Goal: Task Accomplishment & Management: Manage account settings

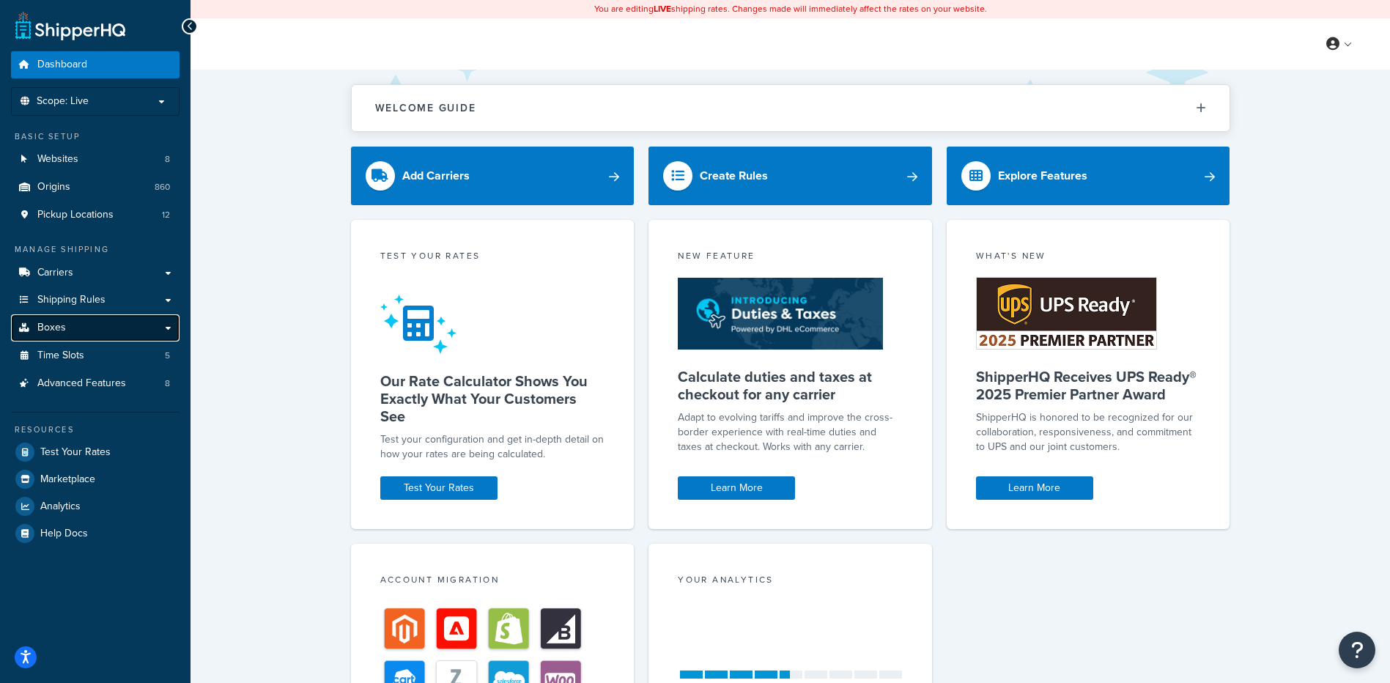
click at [19, 332] on icon at bounding box center [24, 327] width 15 height 9
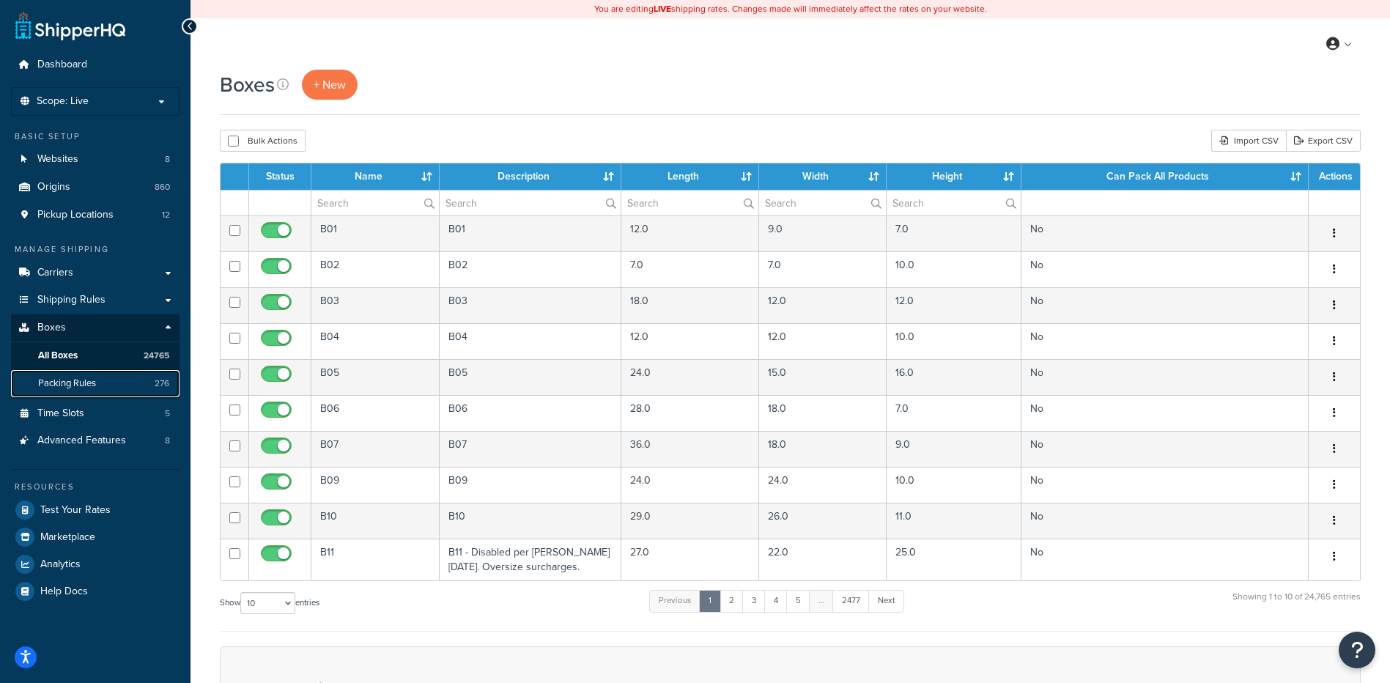
click at [88, 394] on link "Packing Rules 276" at bounding box center [95, 383] width 169 height 27
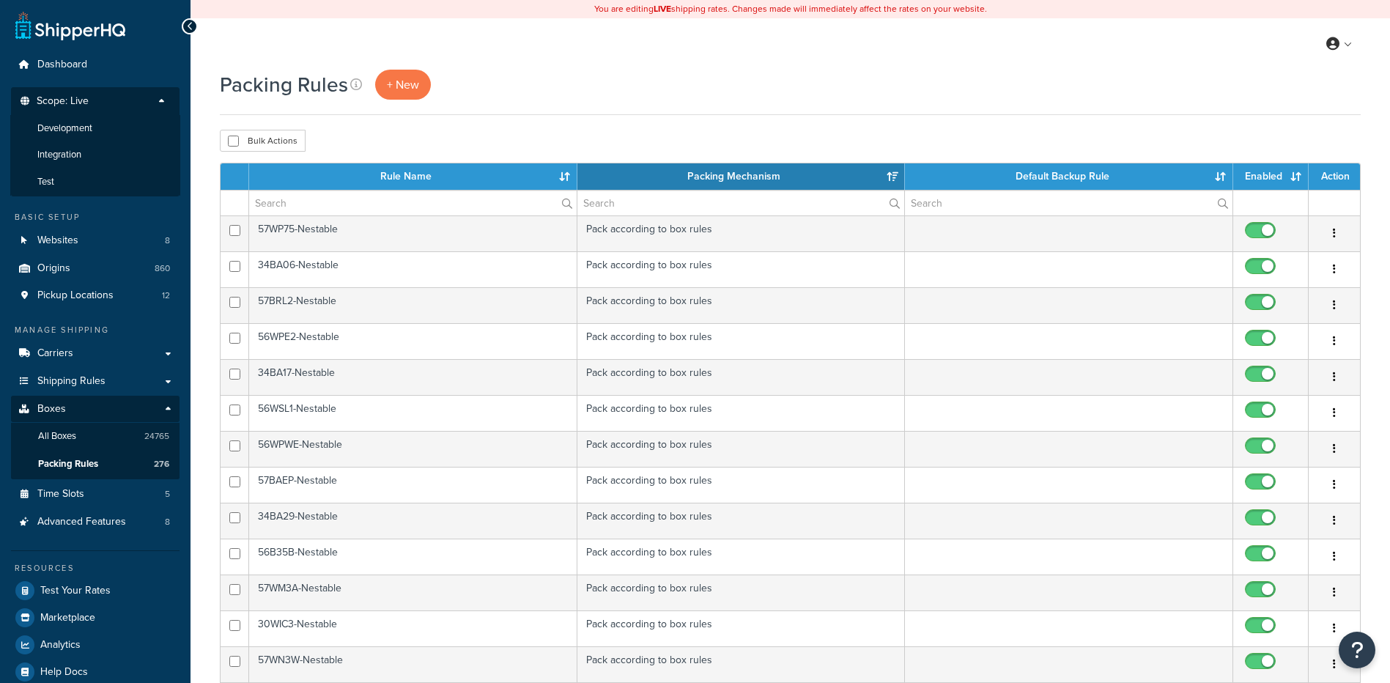
select select "15"
click at [95, 134] on li "Development" at bounding box center [95, 128] width 170 height 27
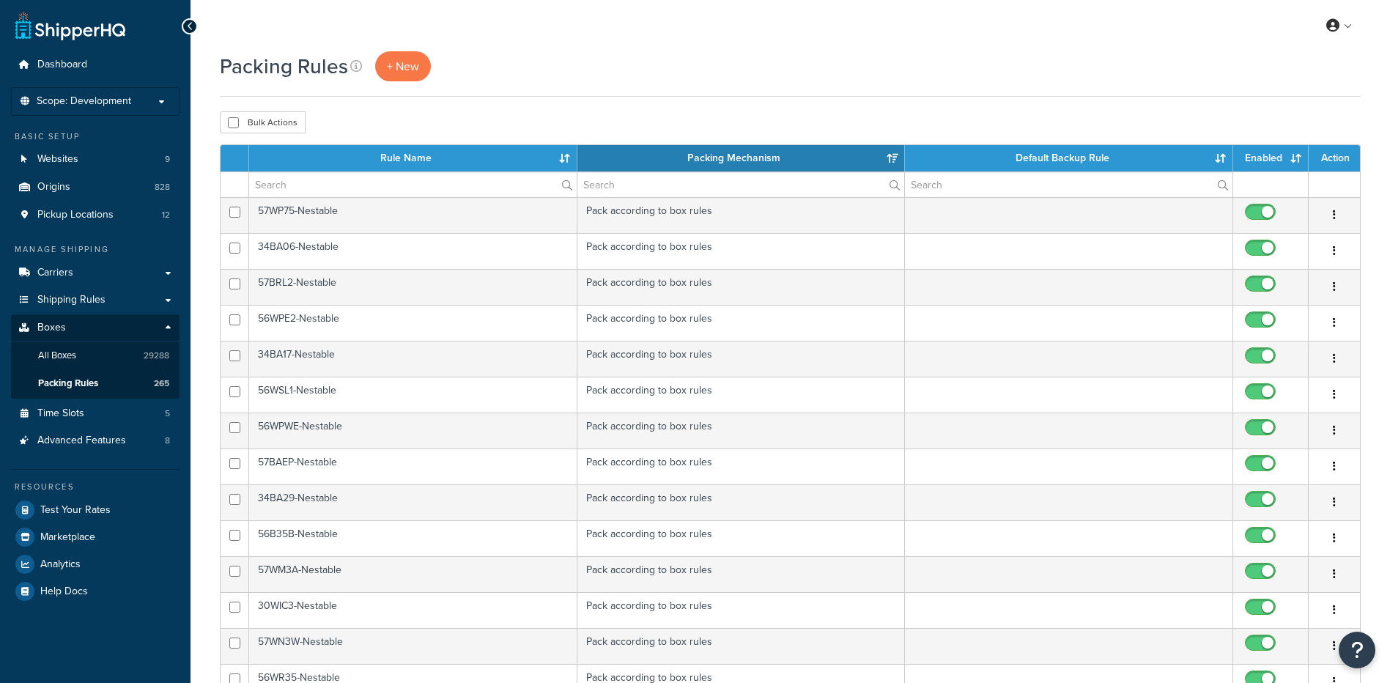
select select "15"
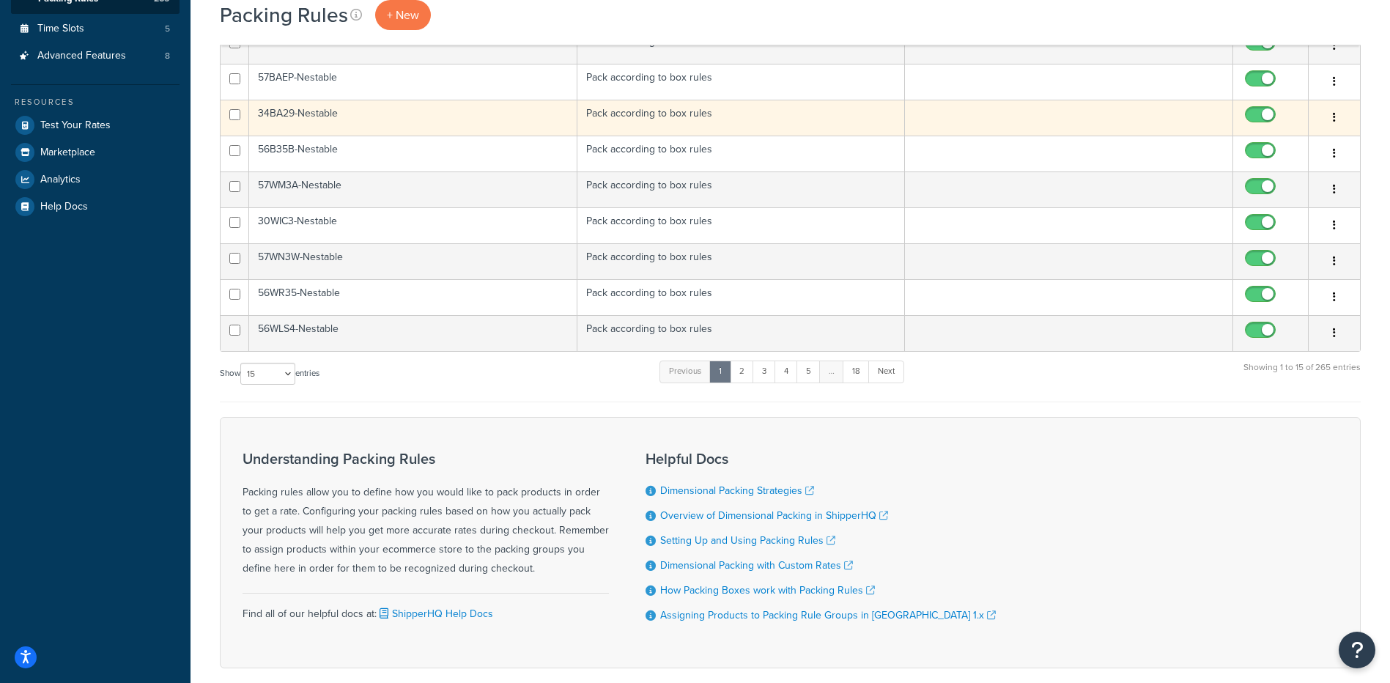
scroll to position [458, 0]
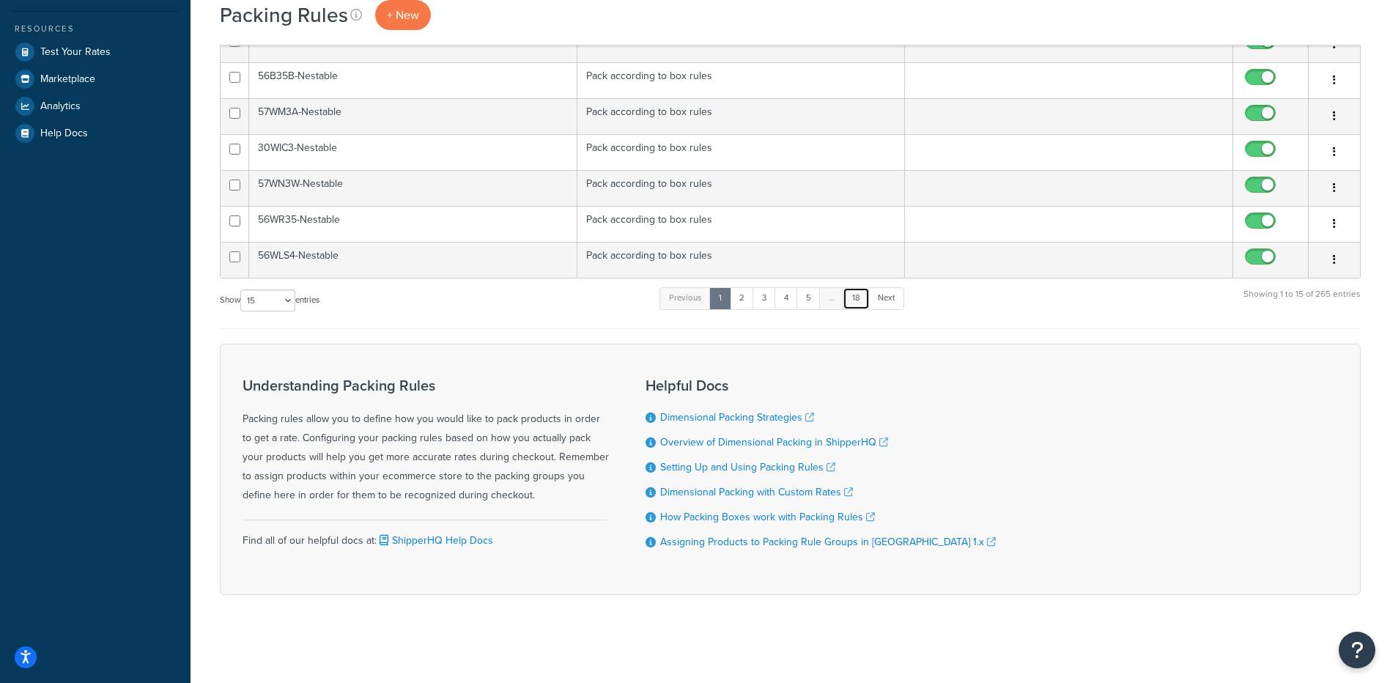
click at [854, 298] on link "18" at bounding box center [856, 298] width 27 height 22
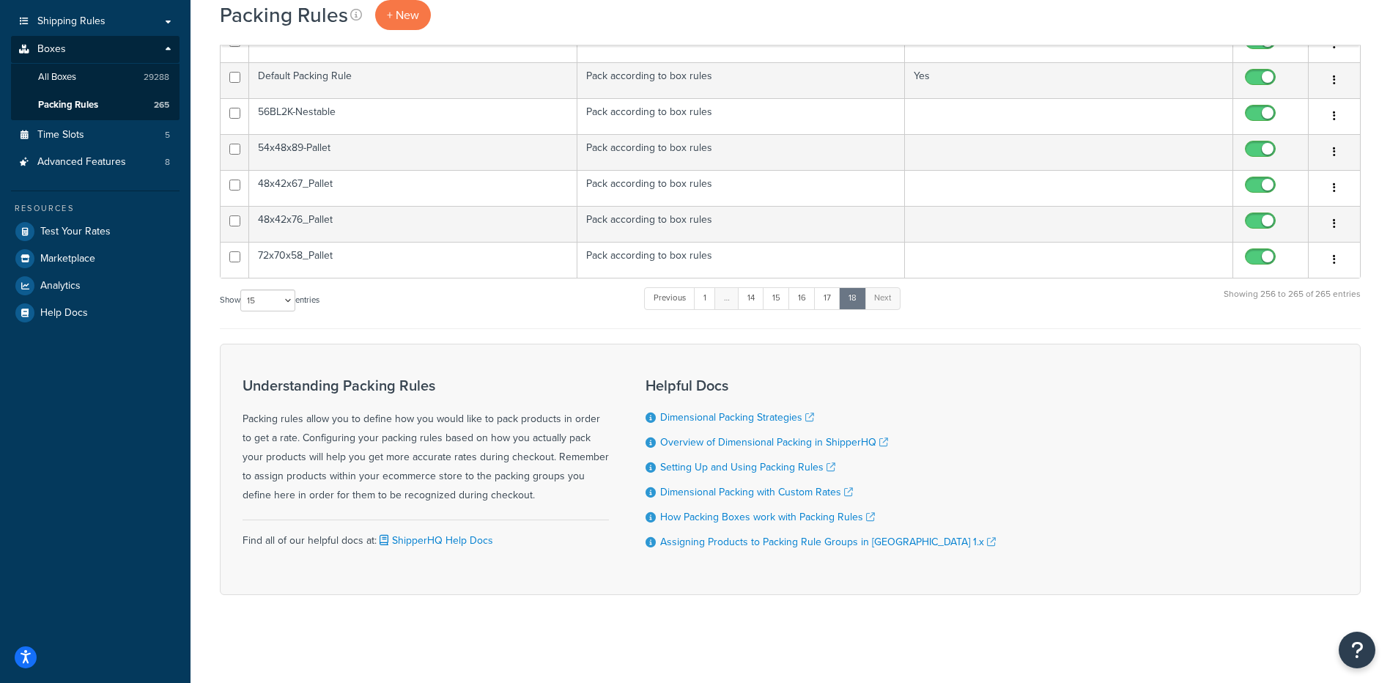
scroll to position [132, 0]
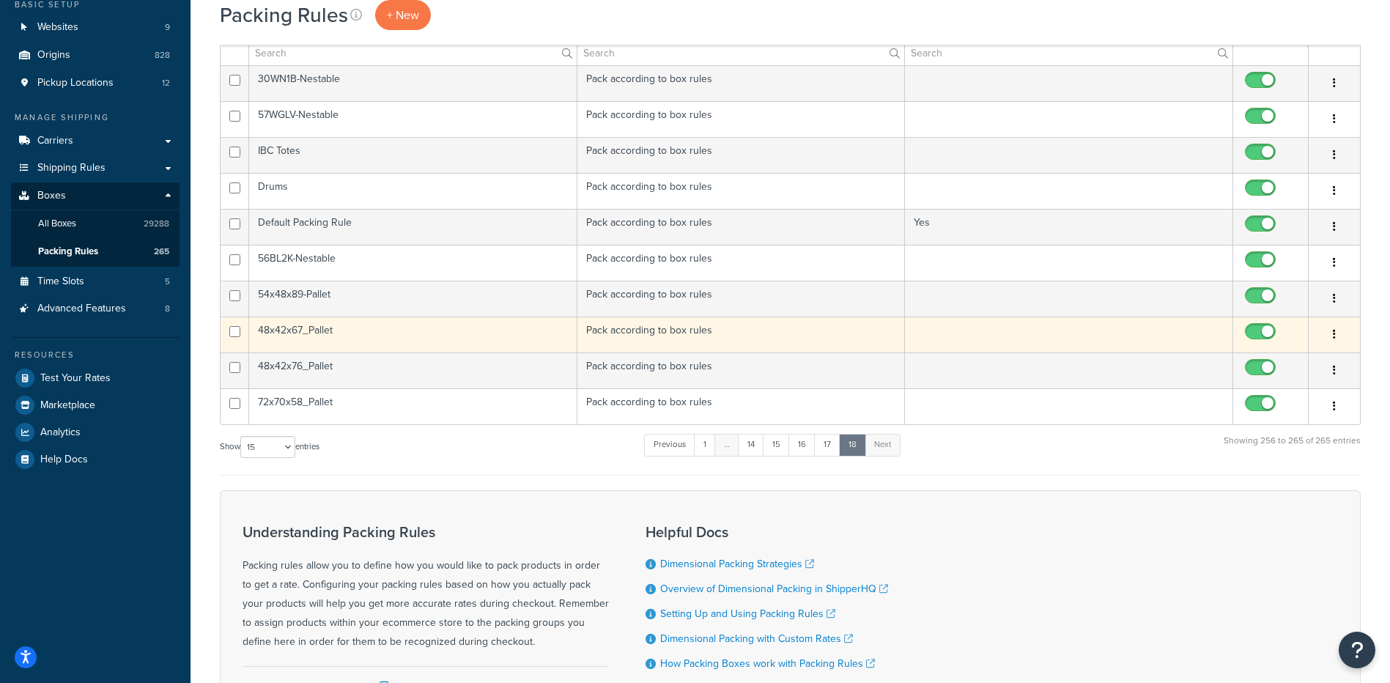
click at [347, 342] on td "48x42x67_Pallet" at bounding box center [413, 335] width 328 height 36
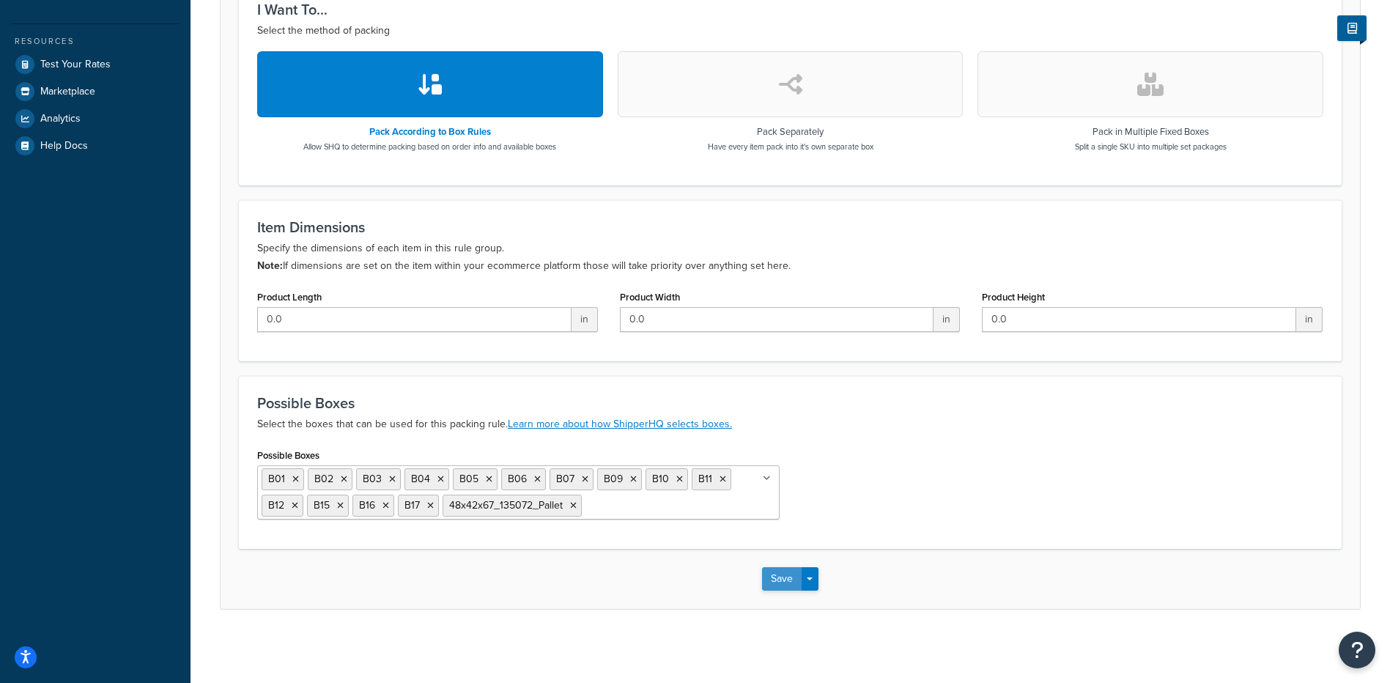
click at [786, 575] on button "Save" at bounding box center [782, 578] width 40 height 23
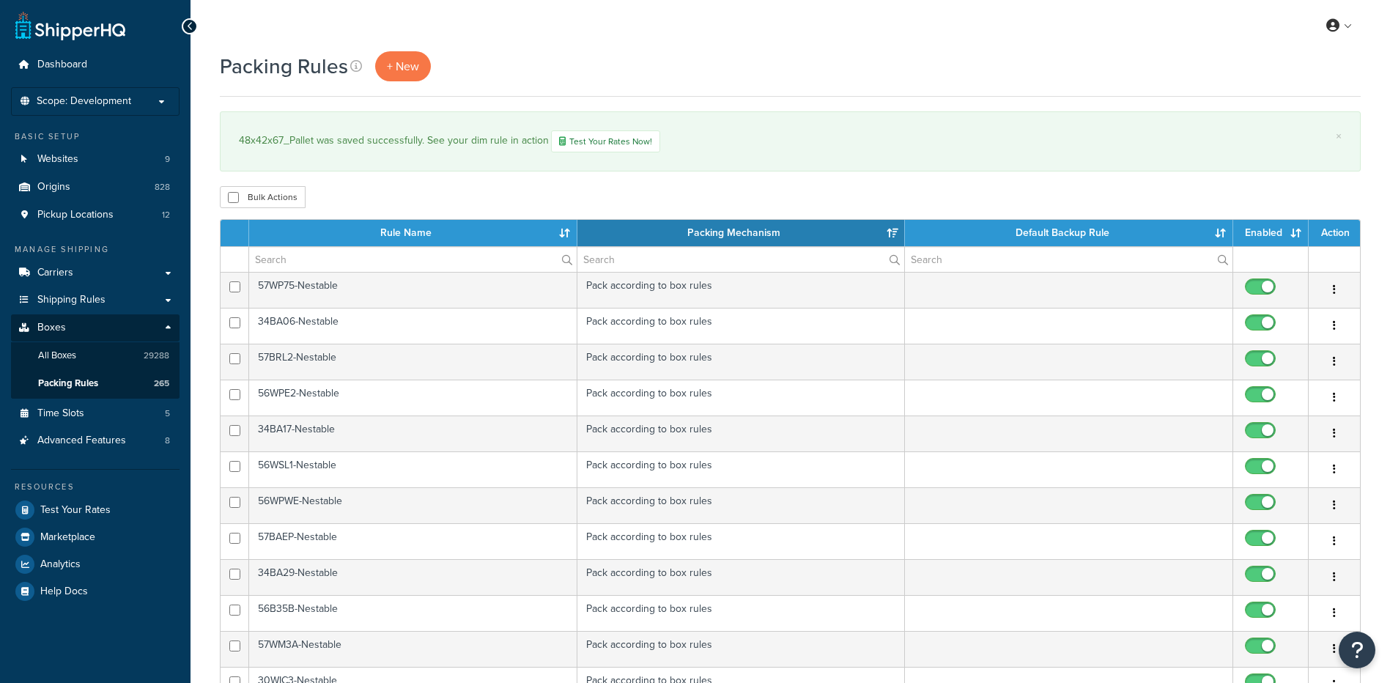
select select "15"
click at [66, 95] on span "Scope: Development" at bounding box center [84, 101] width 95 height 12
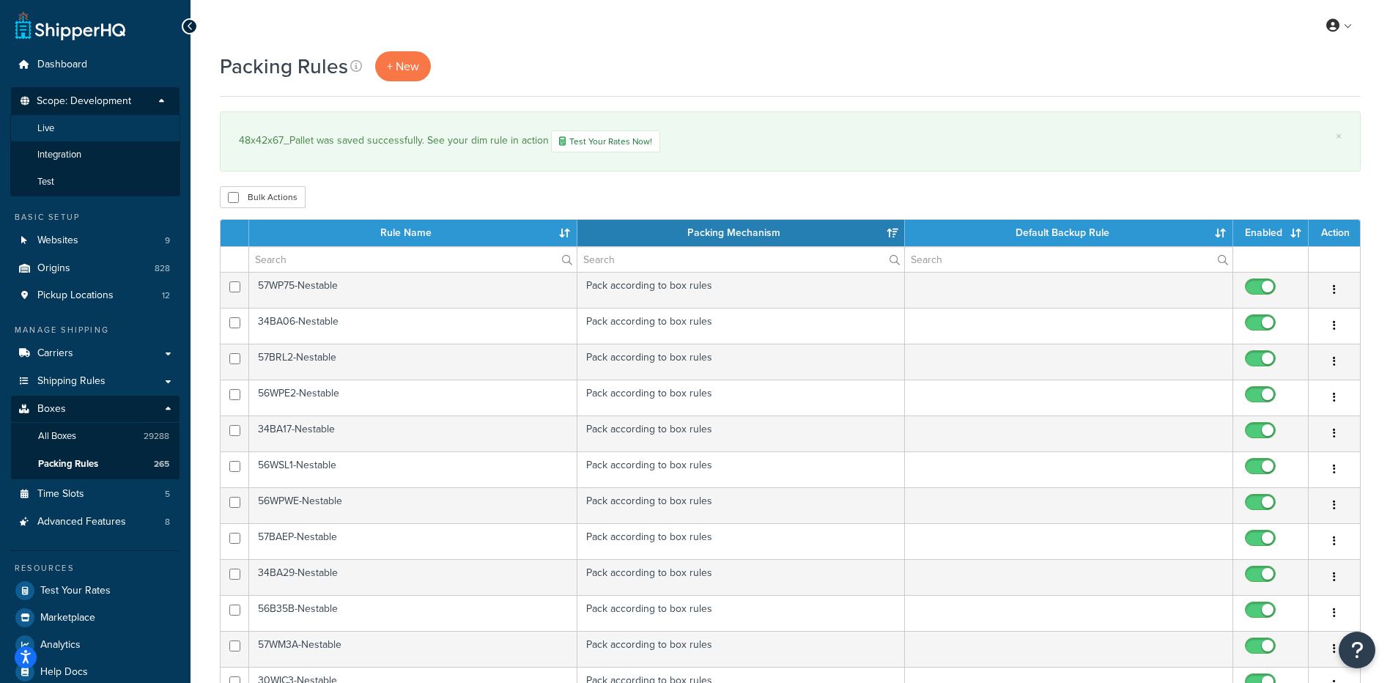
click at [70, 129] on li "Live" at bounding box center [95, 128] width 170 height 27
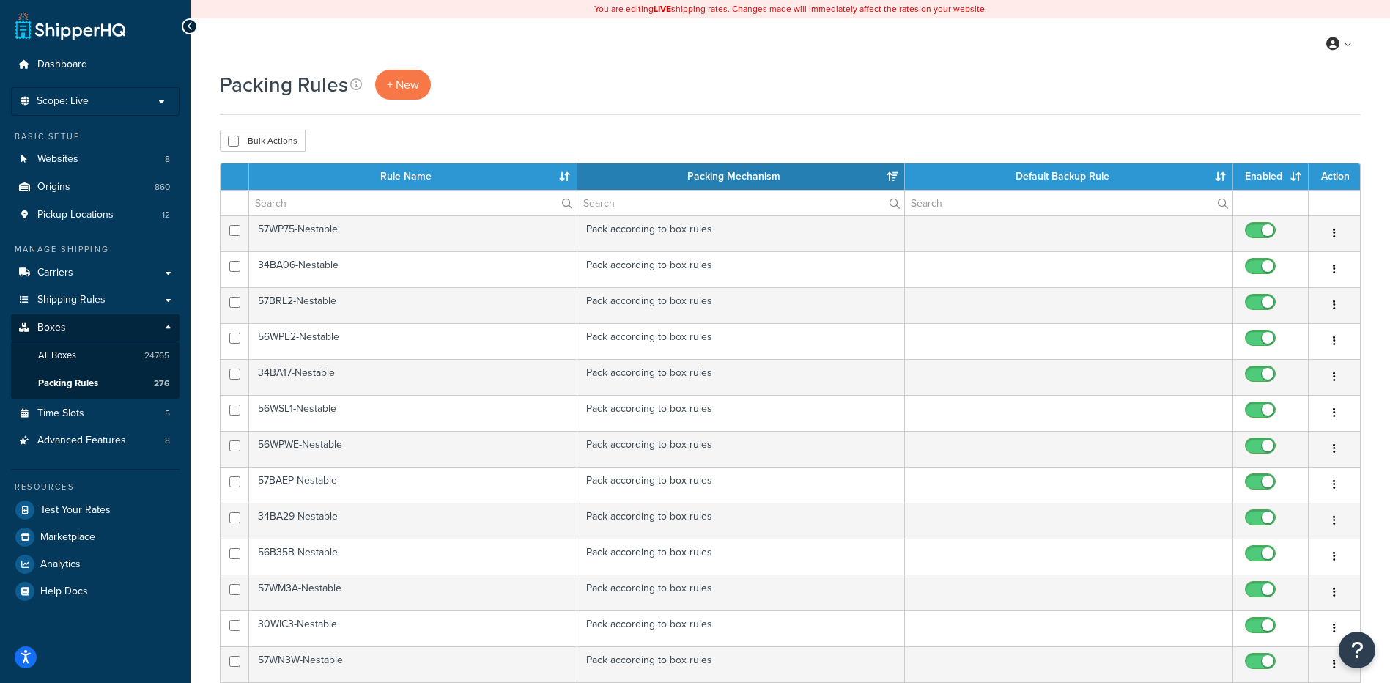
select select "15"
click at [75, 355] on span "All Boxes" at bounding box center [57, 356] width 38 height 12
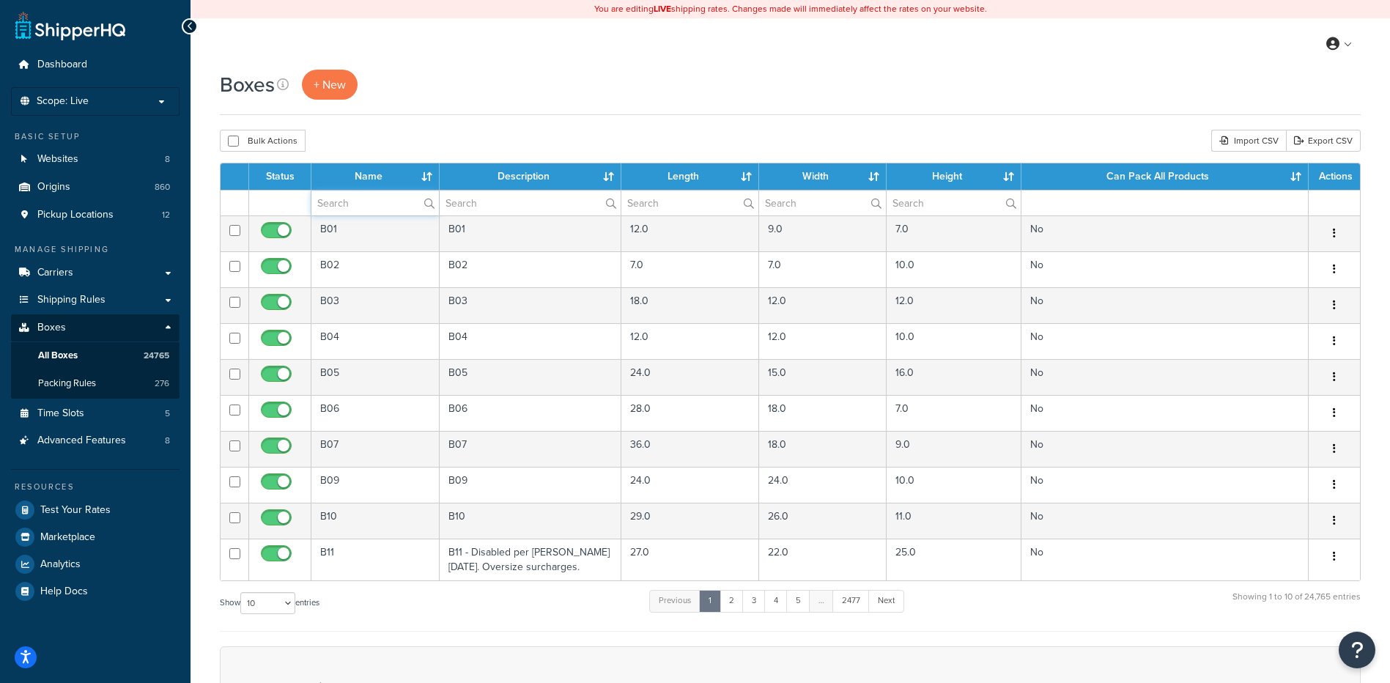
drag, startPoint x: 394, startPoint y: 205, endPoint x: 394, endPoint y: 190, distance: 15.4
click at [394, 205] on input "text" at bounding box center [375, 203] width 128 height 25
paste input "PAM Sales Orders by Customer Summary for Dashboard"
click at [391, 119] on div "Boxes + New Bulk Actions Duplicate [GEOGRAPHIC_DATA] Import CSV Export CSV Cont…" at bounding box center [791, 503] width 1200 height 866
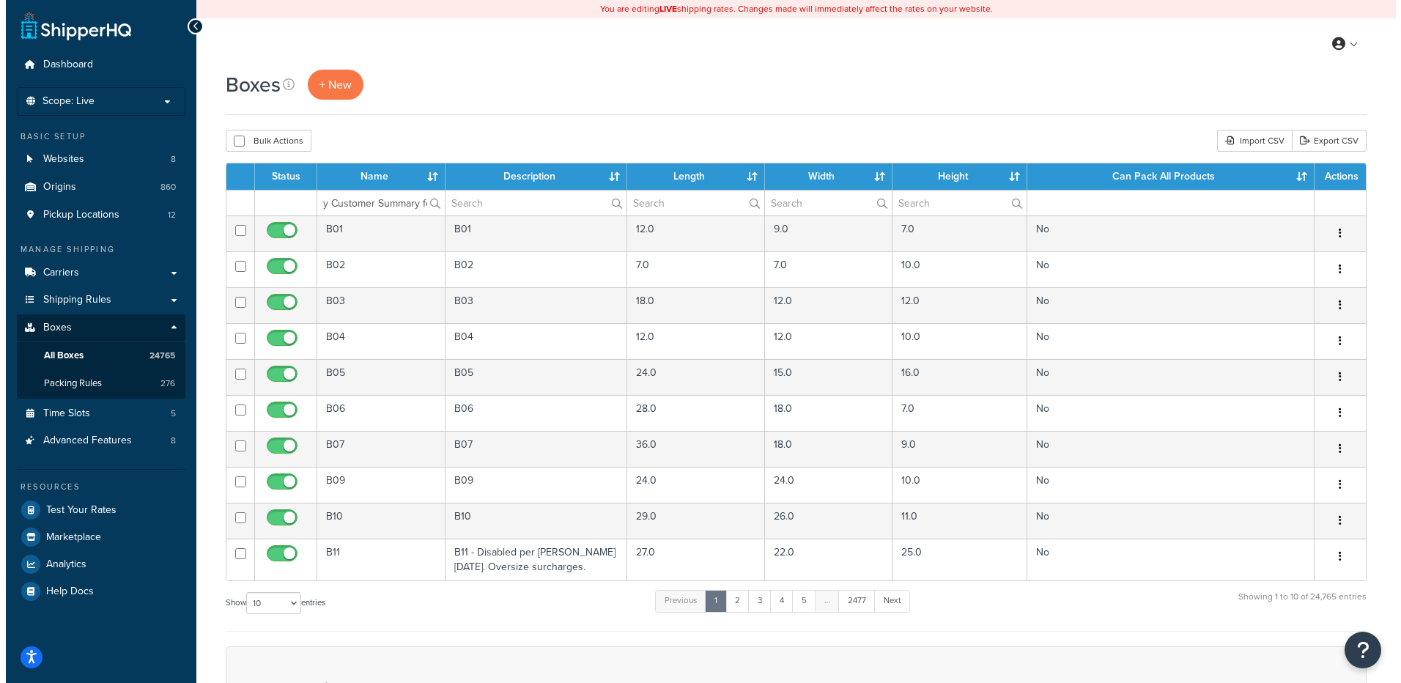
scroll to position [0, 0]
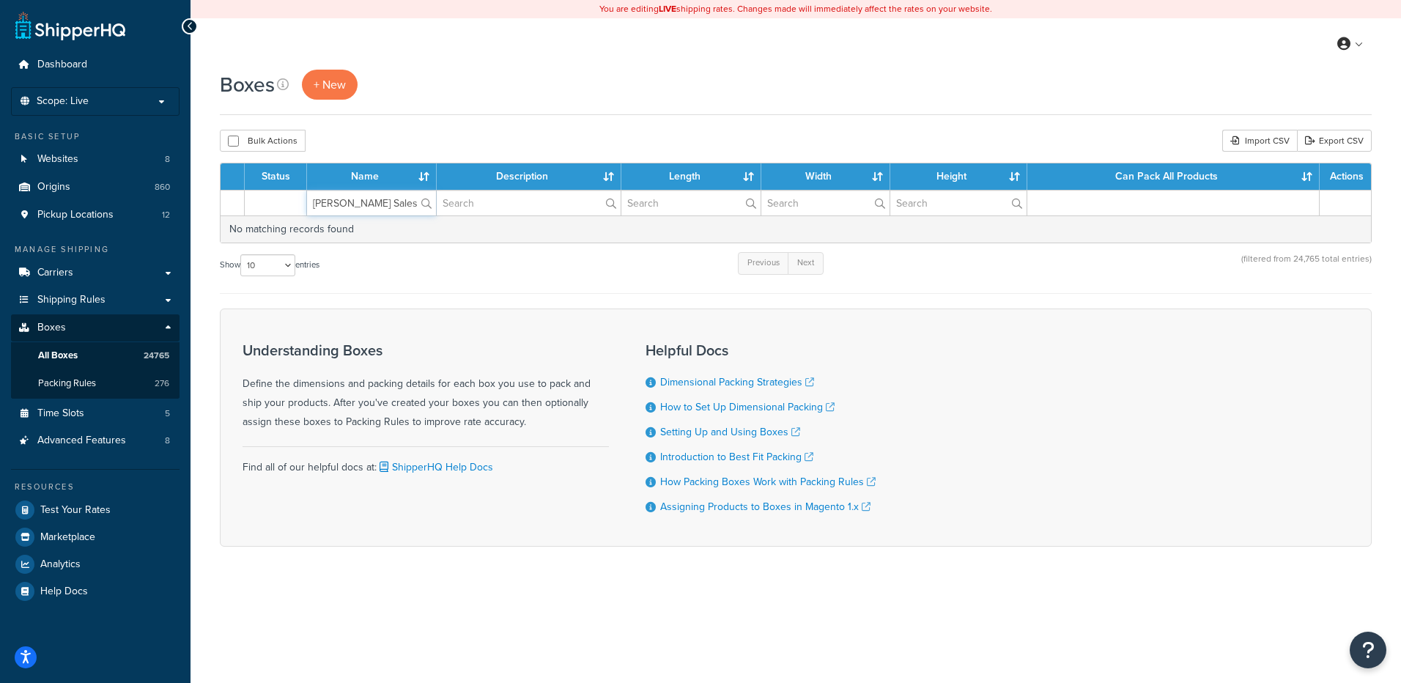
click at [383, 207] on input "PAM Sales Orders by Customer Summary for Dashboard" at bounding box center [371, 203] width 129 height 25
paste input "68B2SC"
type input "68B2SC"
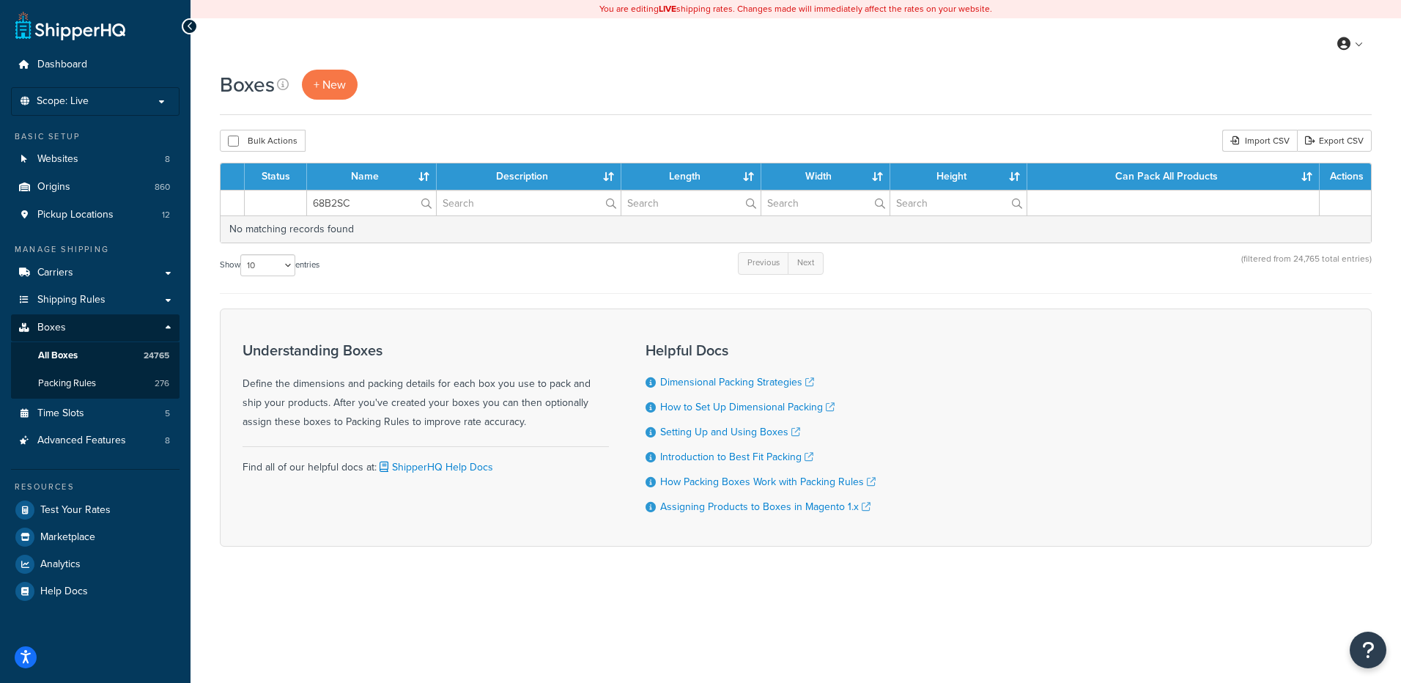
click at [427, 112] on div "Boxes + New" at bounding box center [796, 92] width 1152 height 45
click at [481, 155] on div "Boxes + New Bulk Actions Duplicate Delete Import CSV Export CSV Contact Us Send…" at bounding box center [796, 334] width 1211 height 528
click at [381, 203] on input "68B2SC" at bounding box center [371, 203] width 129 height 25
click at [425, 145] on div "Bulk Actions Duplicate [GEOGRAPHIC_DATA] Import CSV Export CSV" at bounding box center [796, 141] width 1152 height 22
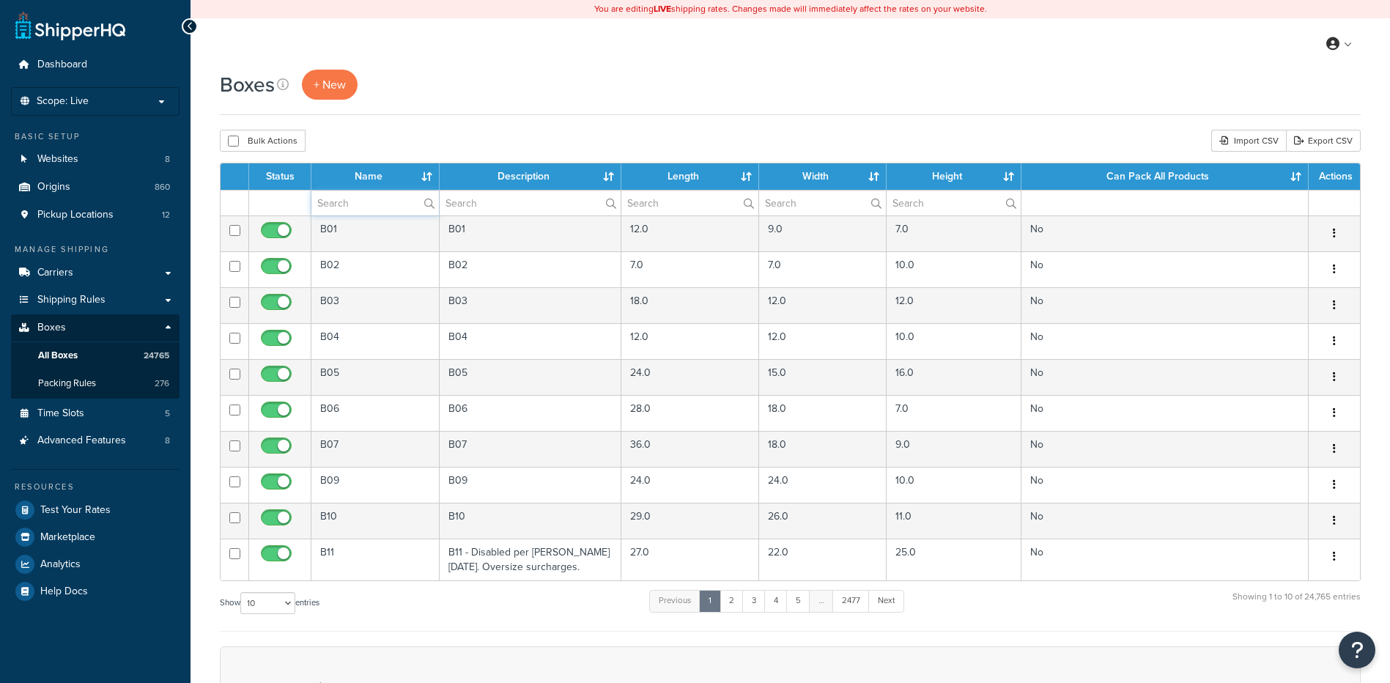
click at [316, 193] on input "text" at bounding box center [375, 203] width 128 height 25
paste input "68B2SC"
click at [354, 125] on div "Boxes + New Bulk Actions Duplicate [GEOGRAPHIC_DATA] Import CSV Export CSV Cont…" at bounding box center [791, 503] width 1200 height 866
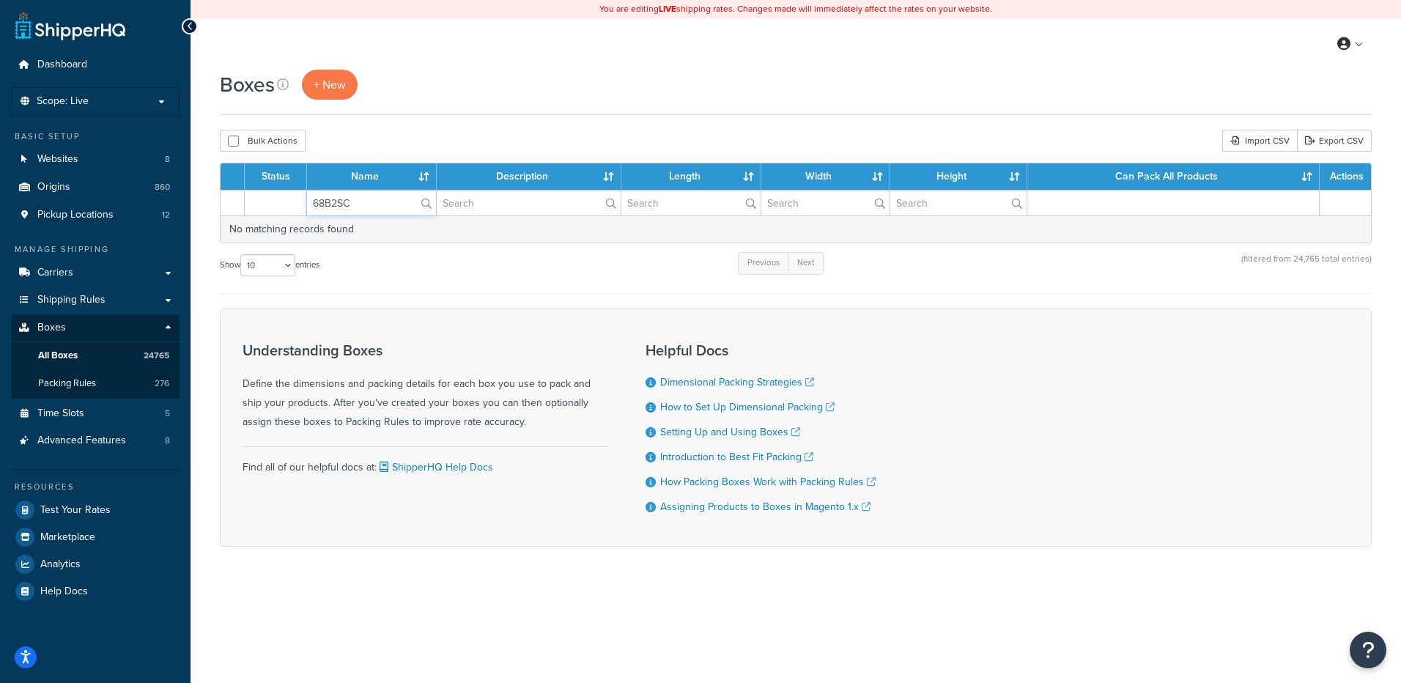
drag, startPoint x: 368, startPoint y: 201, endPoint x: 188, endPoint y: 162, distance: 184.4
click at [188, 162] on div "Dashboard Scope: Live Development Integration Test Basic Setup Websites 8 Origi…" at bounding box center [700, 341] width 1401 height 683
paste input "33A"
type input "68B33A"
click at [630, 130] on div "Bulk Actions Duplicate [GEOGRAPHIC_DATA] Import CSV Export CSV" at bounding box center [796, 141] width 1152 height 22
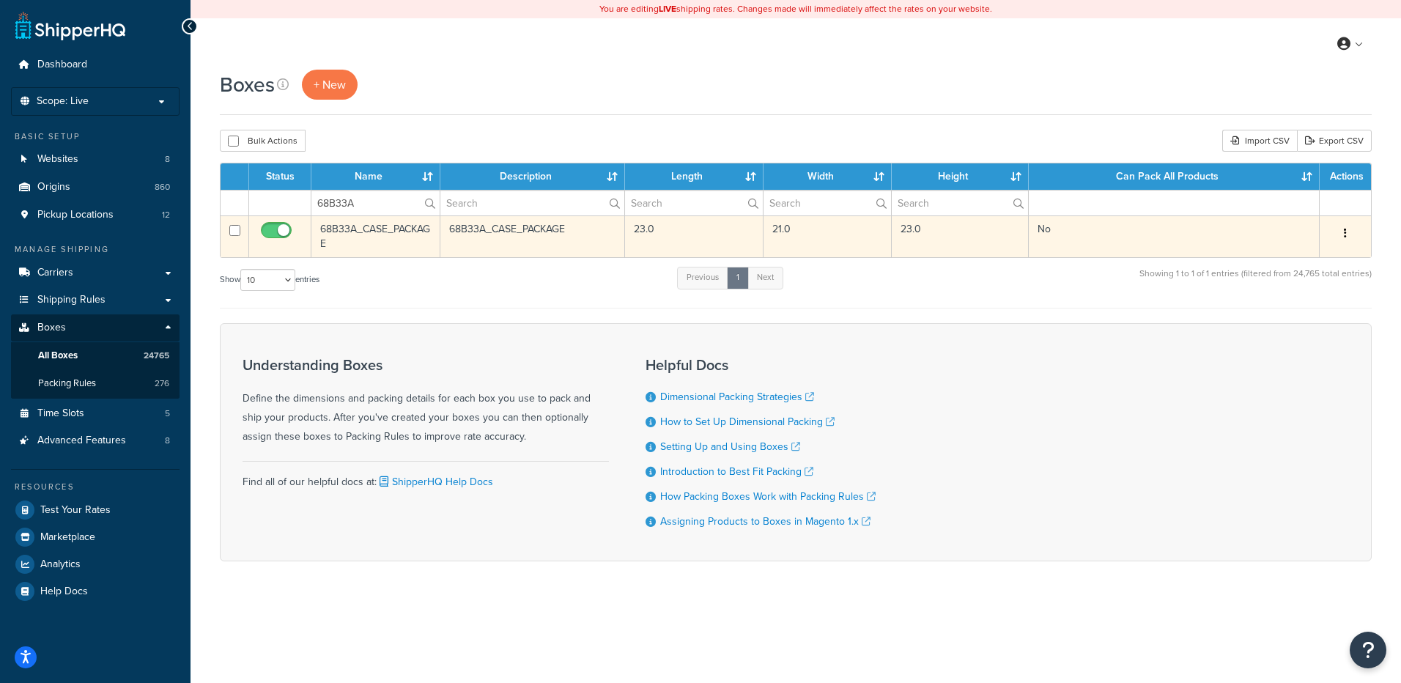
click at [1353, 232] on button "button" at bounding box center [1345, 233] width 21 height 23
click at [1293, 322] on link "Delete" at bounding box center [1297, 321] width 116 height 30
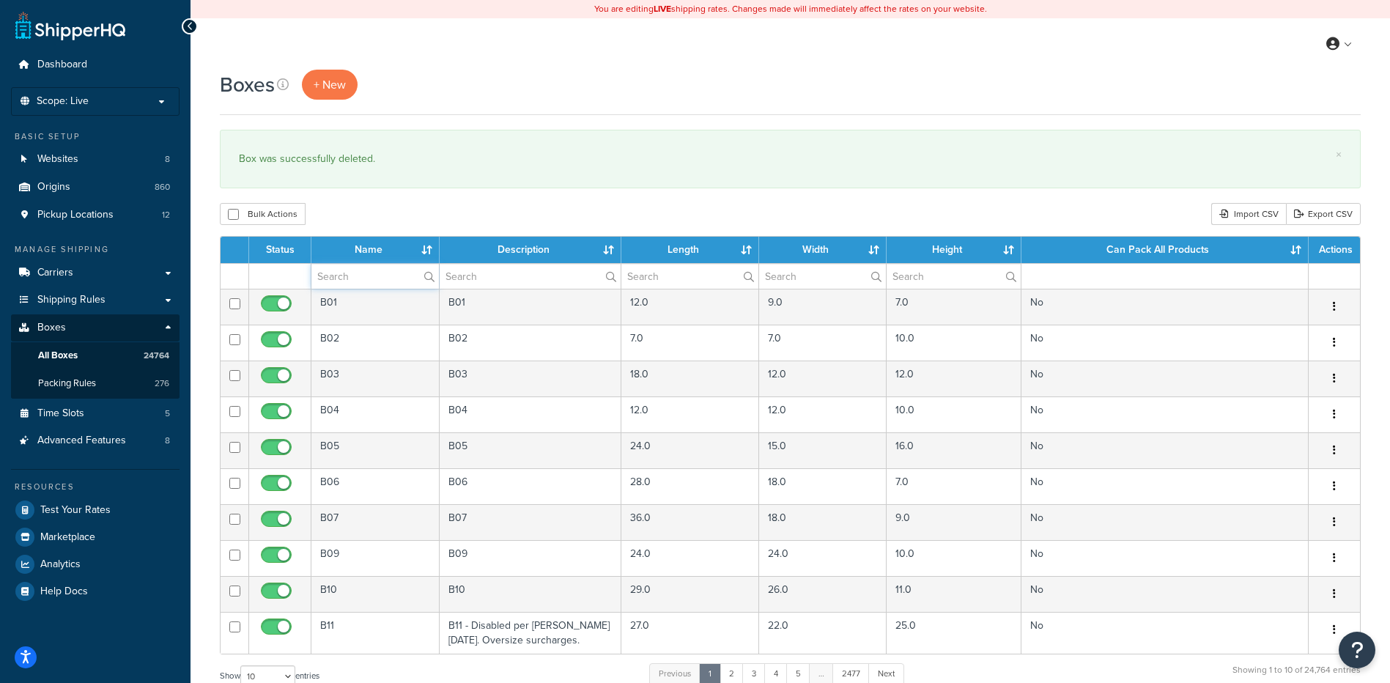
click at [353, 280] on input "text" at bounding box center [375, 276] width 128 height 25
paste input "68B33L"
type input "68B33L"
click at [399, 212] on div "Bulk Actions Duplicate [GEOGRAPHIC_DATA] Import CSV Export CSV" at bounding box center [790, 214] width 1141 height 22
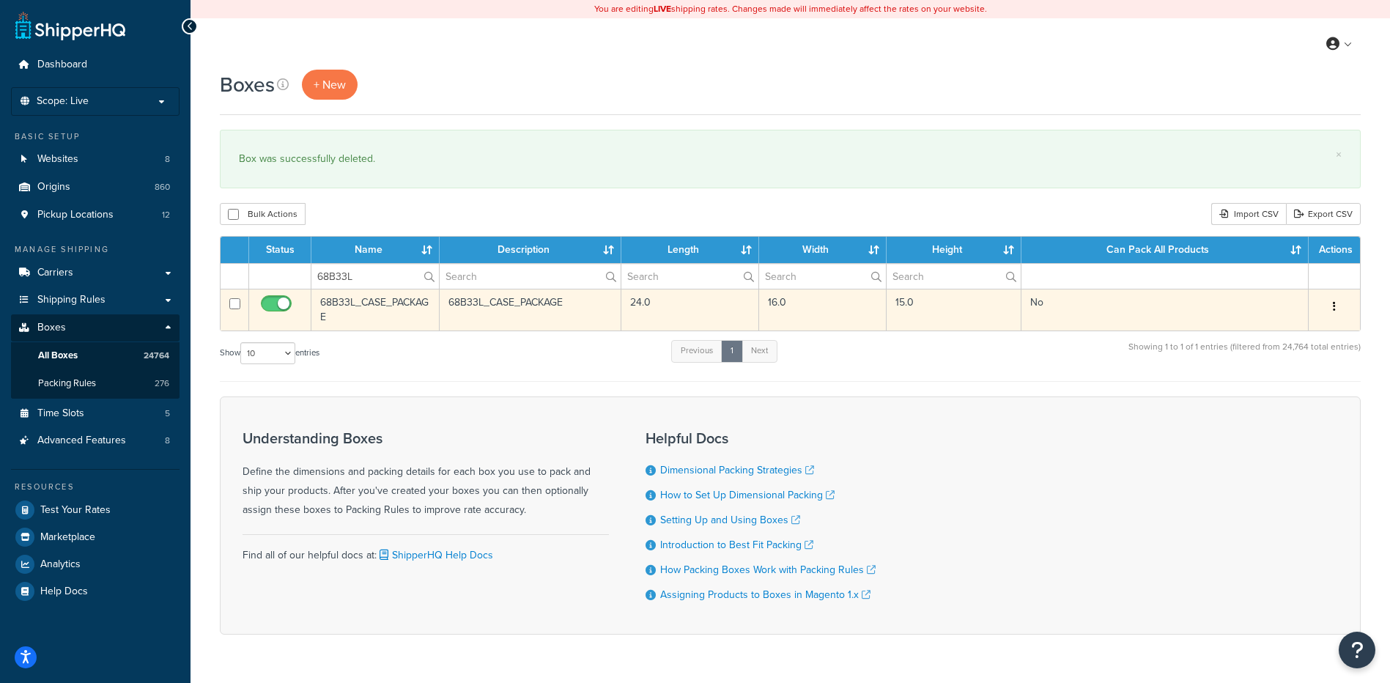
click at [1335, 307] on icon "button" at bounding box center [1334, 306] width 3 height 10
click at [1299, 395] on link "Delete" at bounding box center [1286, 395] width 116 height 30
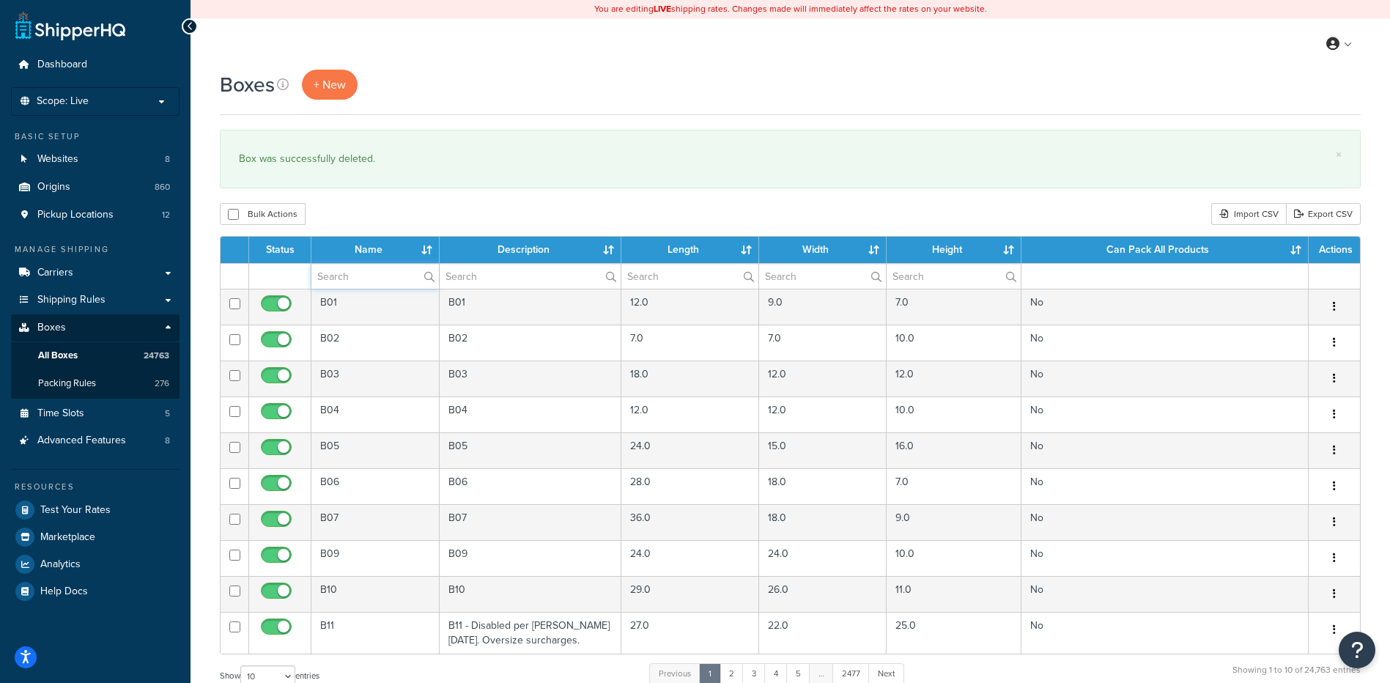
drag, startPoint x: 361, startPoint y: 267, endPoint x: 371, endPoint y: 237, distance: 31.1
click at [361, 267] on input "text" at bounding box center [375, 276] width 128 height 25
paste input "68B34A"
type input "68B34A"
click at [382, 200] on div "Boxes + New × Box was successfully deleted. Bulk Actions Duplicate Delete Impor…" at bounding box center [791, 540] width 1200 height 940
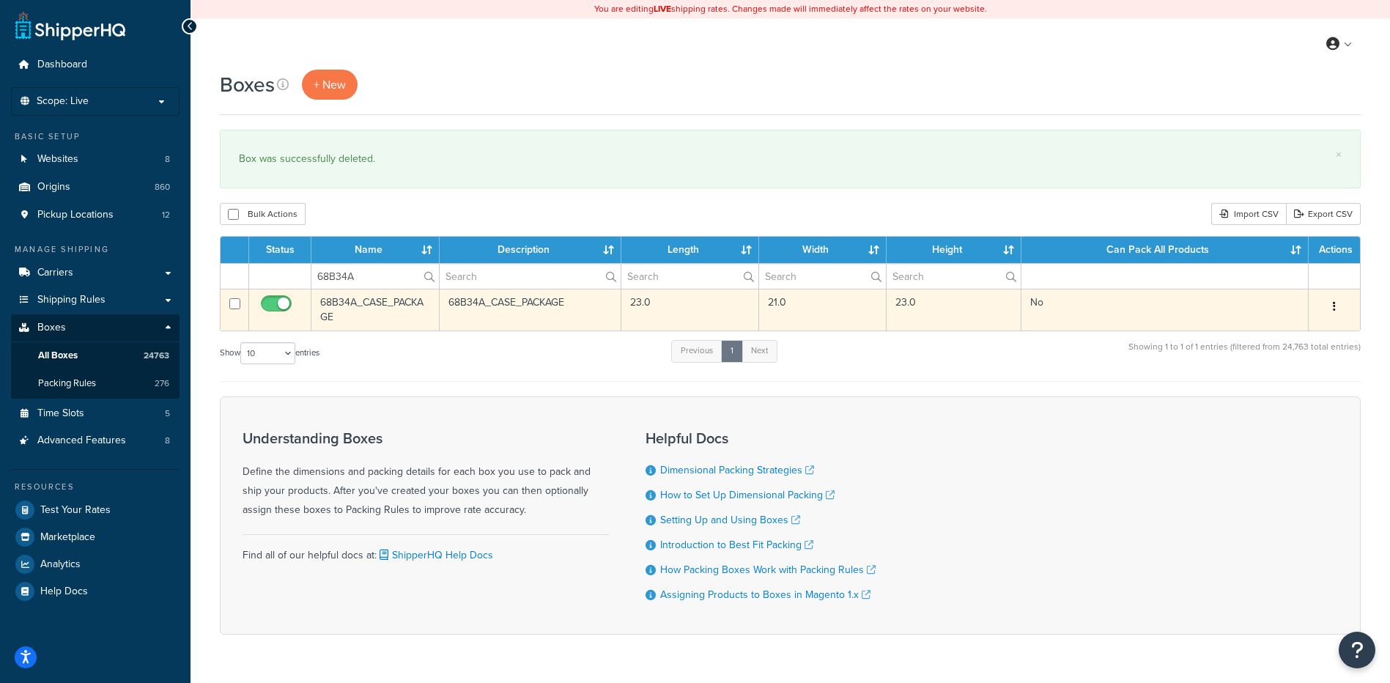
click at [1336, 311] on button "button" at bounding box center [1334, 306] width 21 height 23
click at [1289, 398] on link "Delete" at bounding box center [1286, 395] width 116 height 30
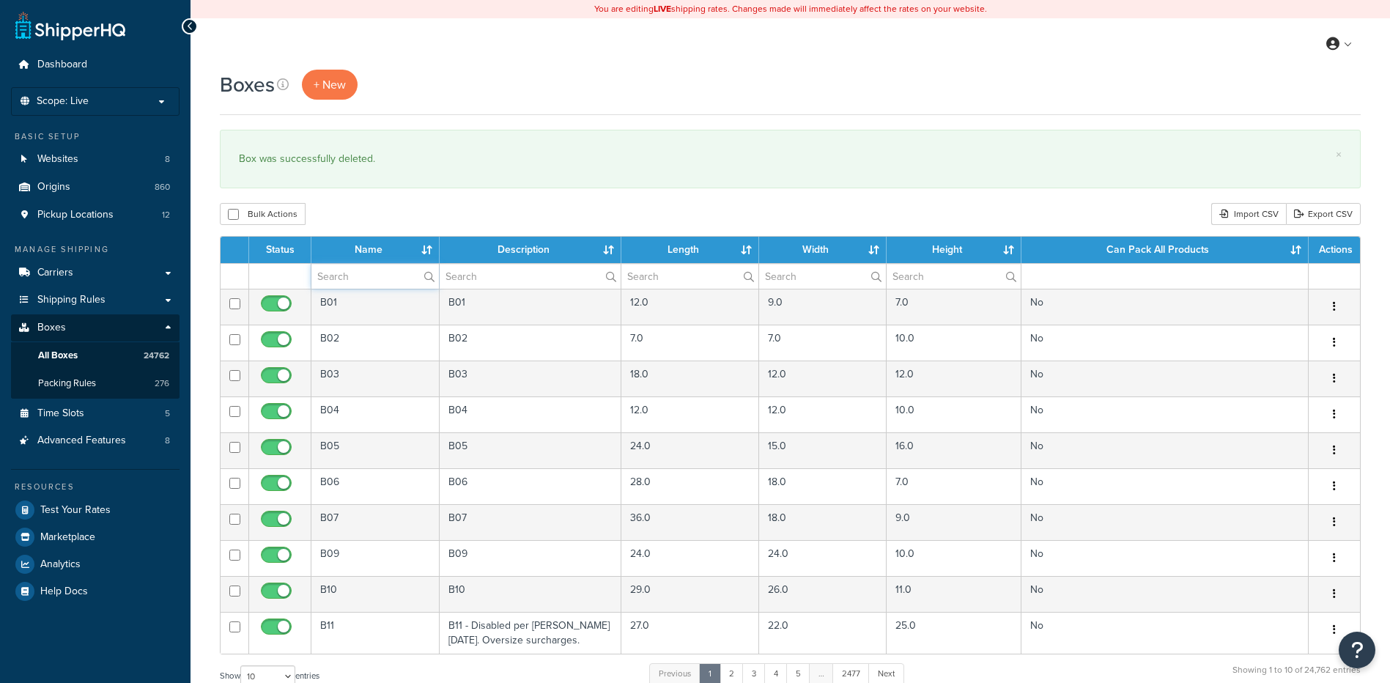
click at [350, 273] on input "text" at bounding box center [375, 276] width 128 height 25
paste input "68B37B"
type input "68B37B"
click at [372, 220] on div "Bulk Actions Duplicate Delete Import CSV Export CSV" at bounding box center [790, 214] width 1141 height 22
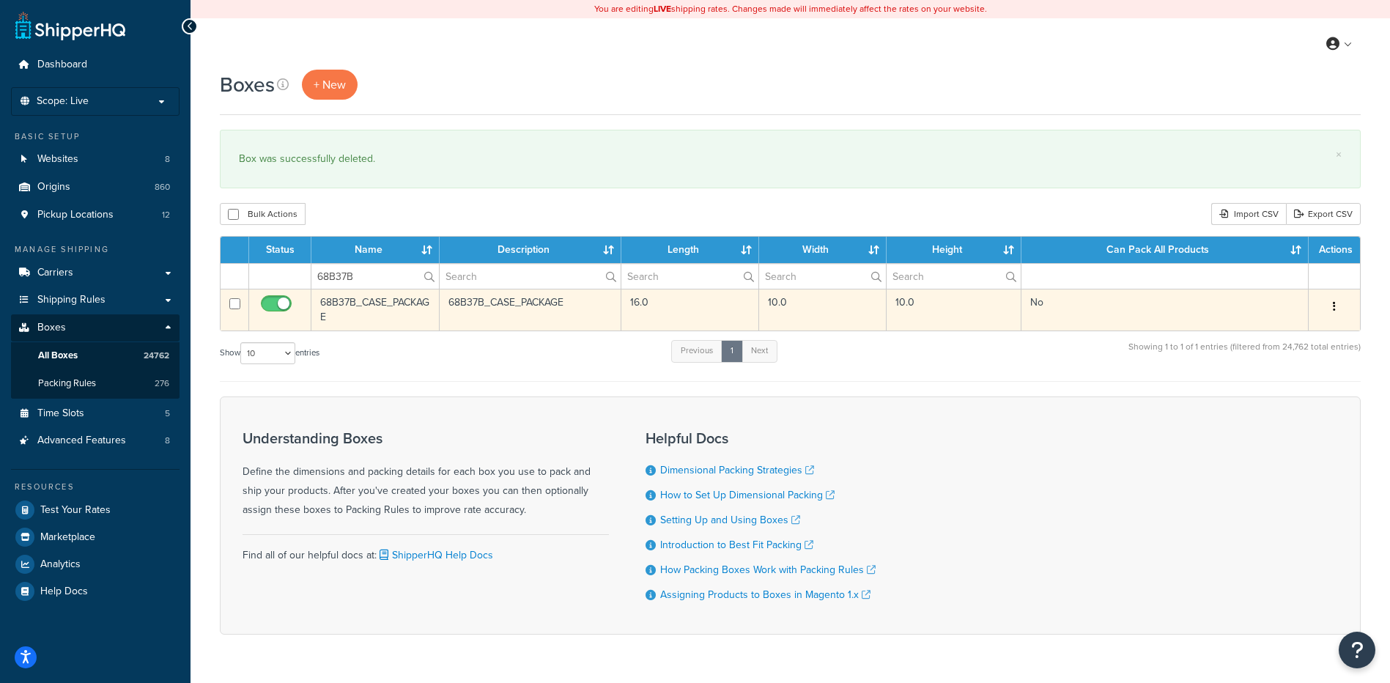
click at [1337, 303] on button "button" at bounding box center [1334, 306] width 21 height 23
click at [1259, 394] on link "Delete" at bounding box center [1286, 395] width 116 height 30
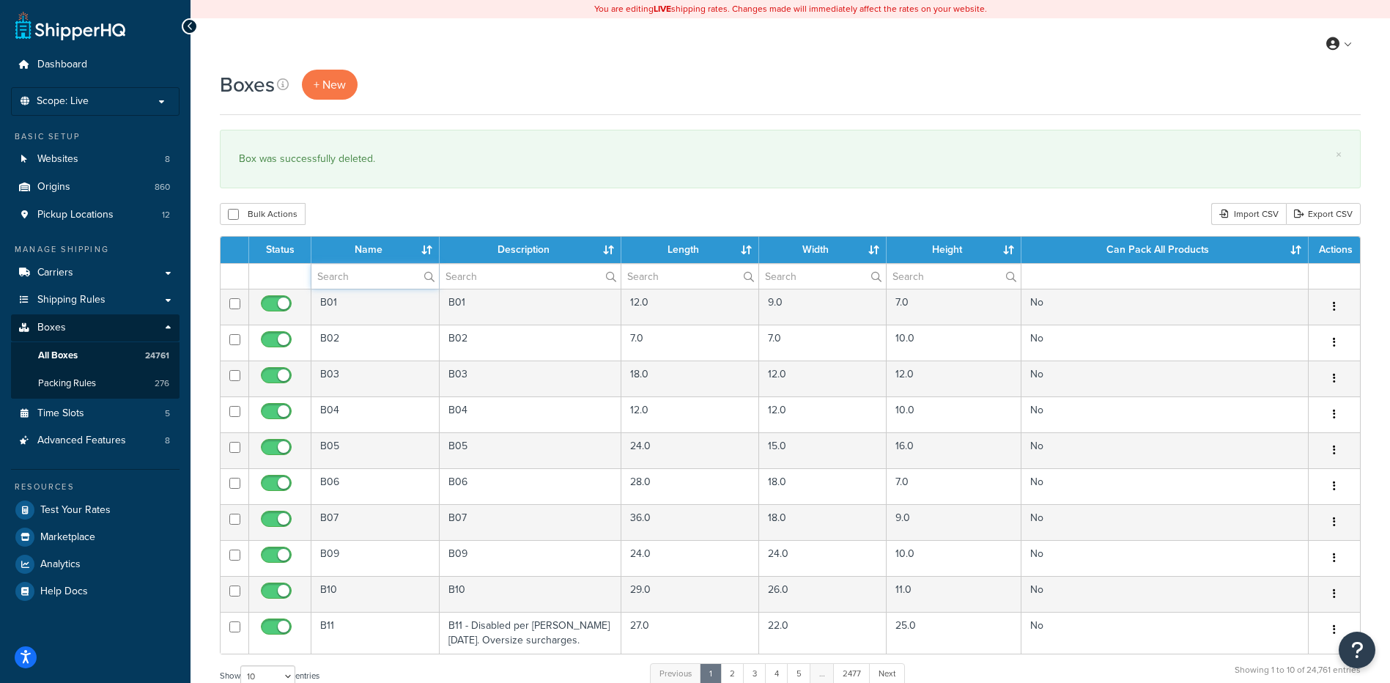
click at [395, 285] on input "text" at bounding box center [375, 276] width 128 height 25
paste input "68B39Y"
type input "68B39Y"
click at [380, 196] on div "Boxes + New × Box was successfully deleted. Bulk Actions Duplicate [GEOGRAPHIC_…" at bounding box center [791, 540] width 1200 height 940
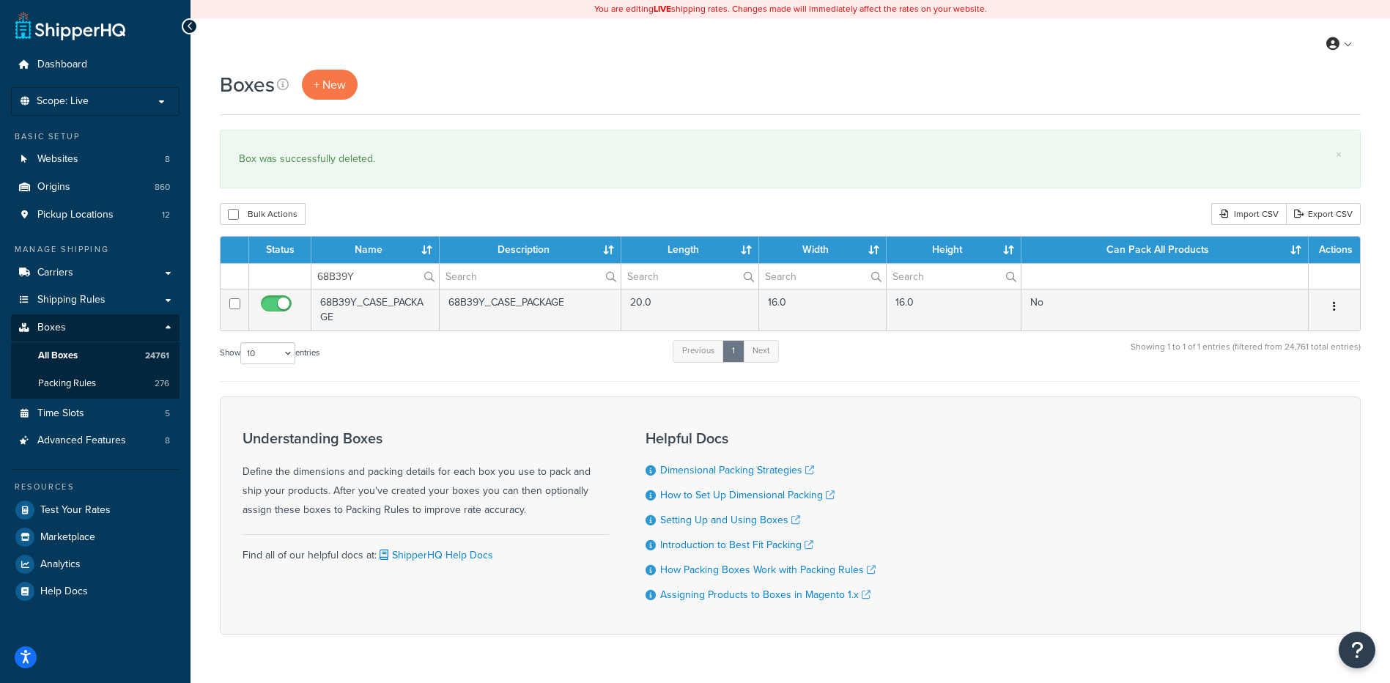
click at [1337, 306] on button "button" at bounding box center [1334, 306] width 21 height 23
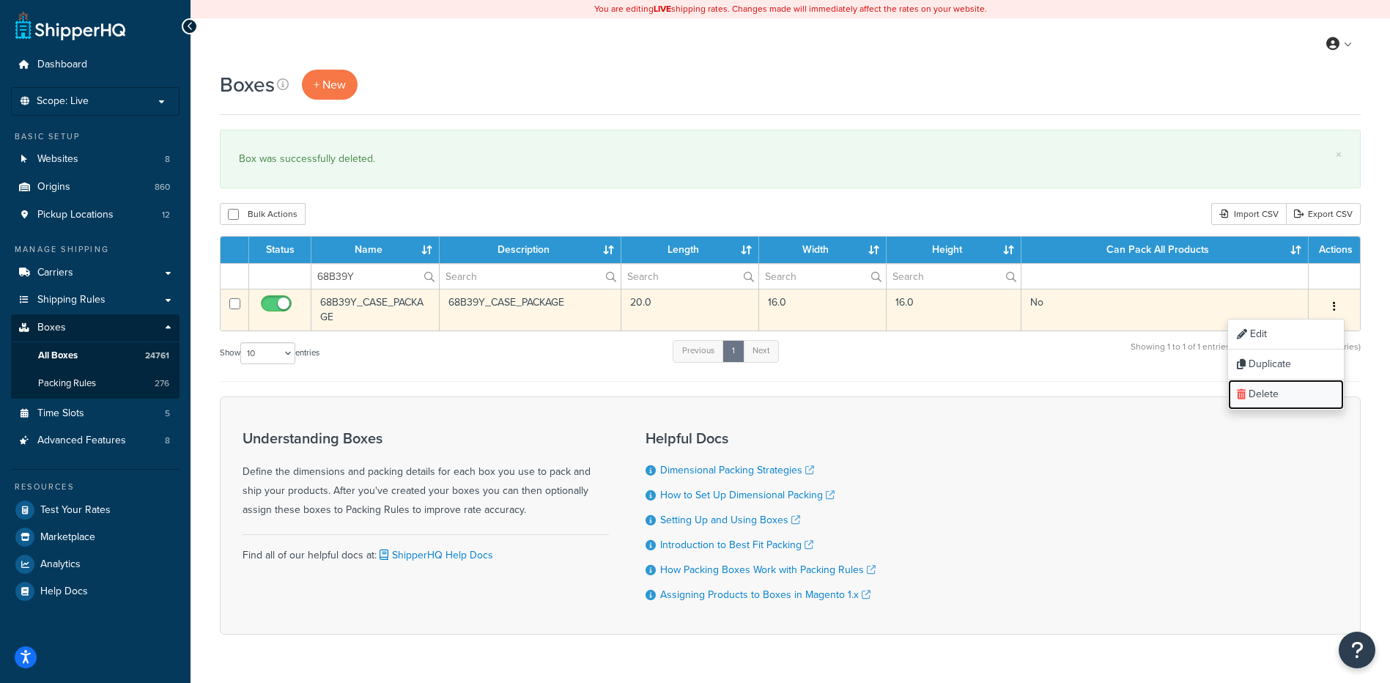
click at [1254, 389] on link "Delete" at bounding box center [1286, 395] width 116 height 30
